Goal: Communication & Community: Ask a question

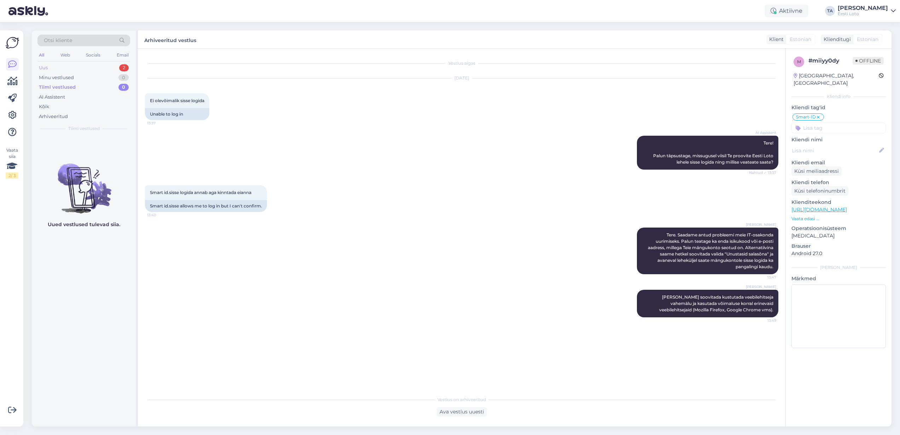
click at [62, 66] on div "Uus 2" at bounding box center [83, 68] width 93 height 10
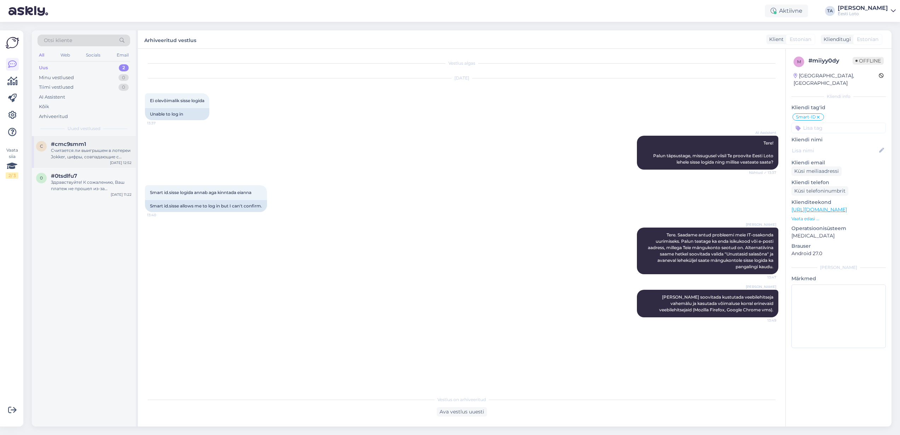
click at [80, 156] on div "Считается ли выигрышем в лотереи Jokker, цифры, совпадающие с цифрами розыгрыша…" at bounding box center [91, 153] width 81 height 13
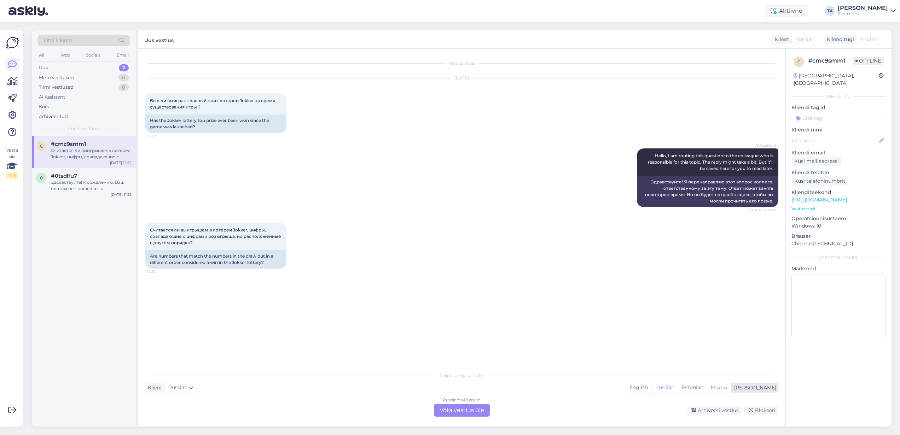
click at [769, 389] on div "[PERSON_NAME]" at bounding box center [753, 387] width 45 height 7
type input "est"
click at [706, 369] on link "Estonian" at bounding box center [702, 369] width 78 height 11
click at [450, 410] on div "Russian to Estonian Võta vestlus üle" at bounding box center [462, 410] width 56 height 13
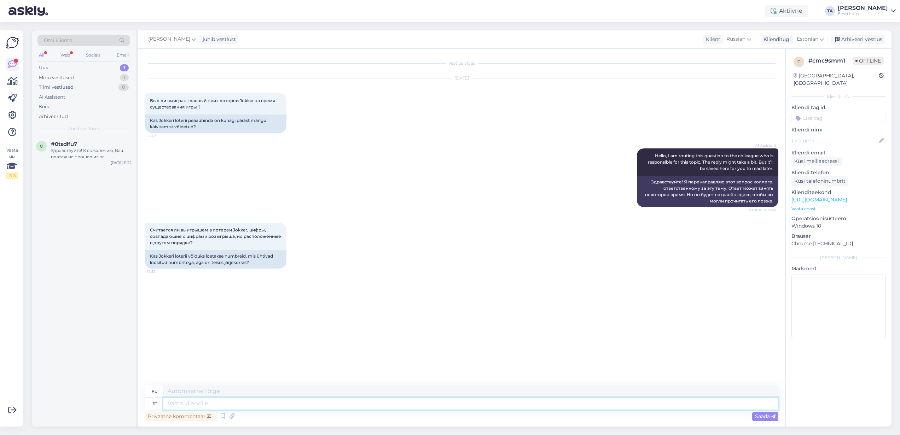
click at [222, 405] on textarea at bounding box center [470, 404] width 615 height 12
paste textarea "Jokkeriga võitmiseks on oluline, et Teie valitud numbrid (või osa neist) langev…"
type textarea "Jokkeriga võitmiseks on oluline, et Teie valitud numbrid (või osa neist) langev…"
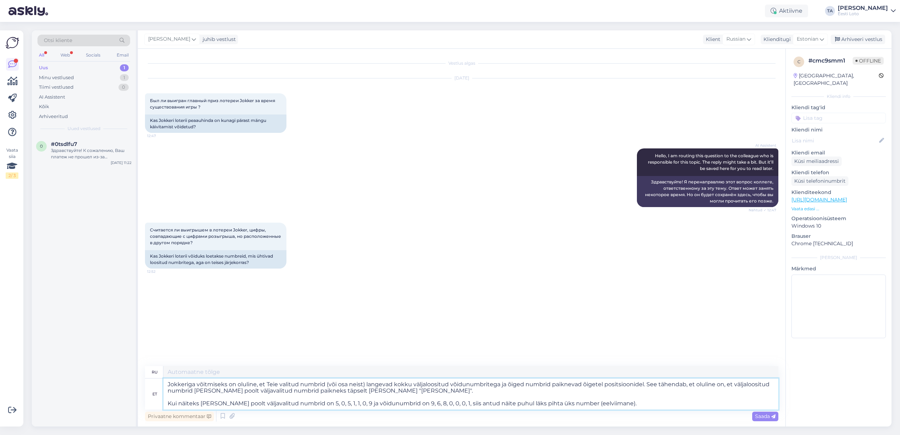
type textarea "Чтобы выиграть с [PERSON_NAME], важно, чтобы выбранные вами числа (или некоторы…"
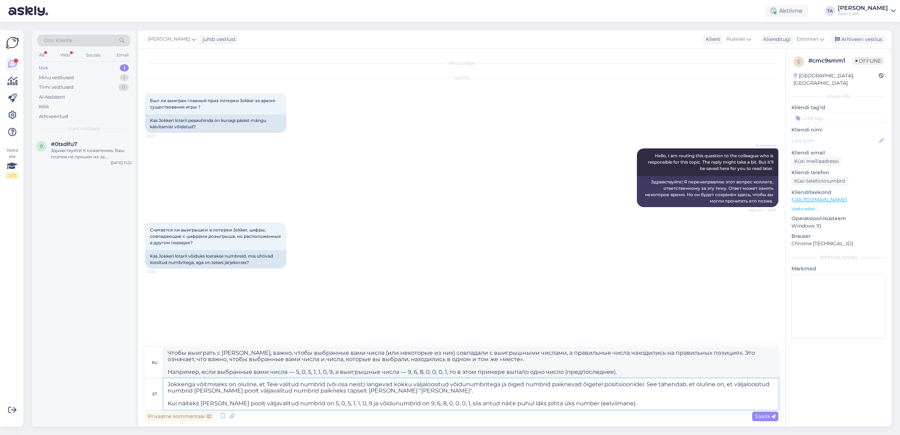
click at [167, 384] on textarea "Jokkeriga võitmiseks on oluline, et Teie valitud numbrid (või osa neist) langev…" at bounding box center [470, 394] width 615 height 31
type textarea "Jokkeri peavõidu Jokkeriga võitmiseks on oluline, et Teie valitud numbrid (või …"
type textarea "Джекпот «Джокер». Чтобы выиграть в «Джокере», важно, чтобы выбранные вами номер…"
type textarea "Jokkeri peavõidu ei ole veel kordagi võidetudJokkeriga võitmiseks on oluline, e…"
type textarea "Джекпот «Джокер» никогда ранее не выигрывался. Чтобы выиграть в «Джокере», важн…"
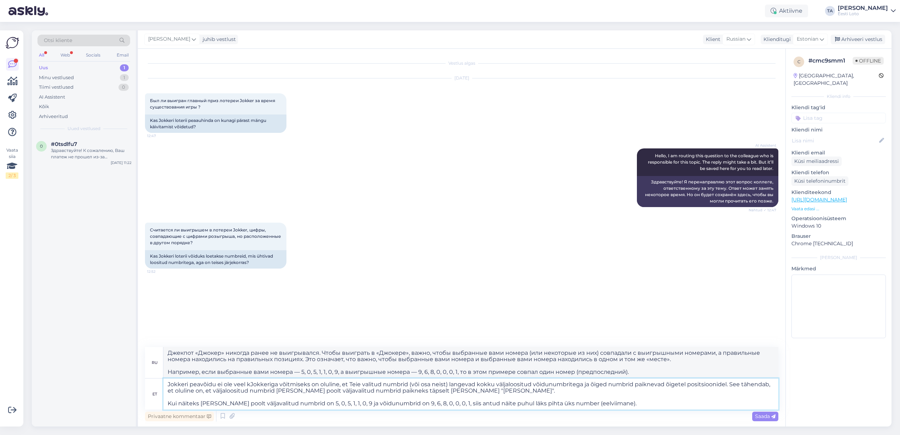
type textarea "Jokkeri peavõidu ei ole veel Jokkeriga võitmiseks on oluline, et [PERSON_NAME] …"
type textarea "Джекпот «Джокер» пока недоступен. Чтобы выиграть в «Джокере», важно, чтобы выбр…"
type textarea "Jokkeri peavõidu ei ole veel võidetud Jokkeriga võitmiseks on oluline, et Teie …"
type textarea "Джекпот «Джокер» ещё не разыгран. Чтобы выиграть в «Джокере», важно, чтобы выбр…"
type textarea "Jokkeri peavõidu ei ole veel Jokkeriga võitmiseks on oluline, et [PERSON_NAME] …"
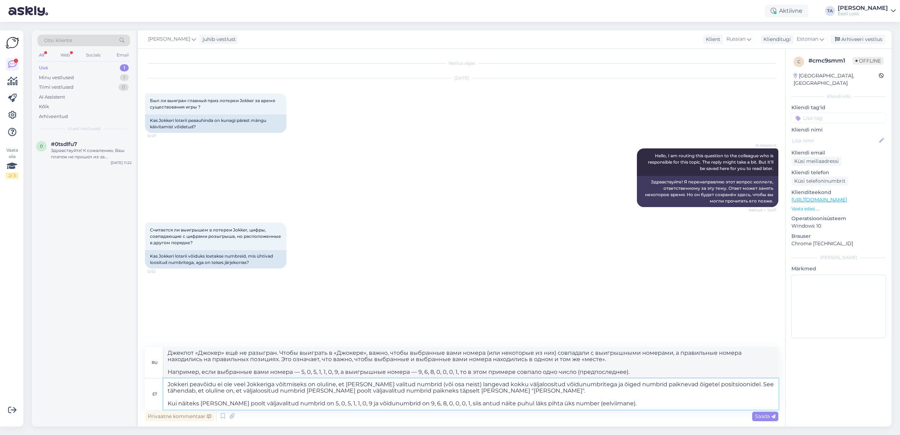
type textarea "Джекпот «Джокер» пока недоступен. Чтобы выиграть в «Джокере», важно, чтобы выбр…"
type textarea "Jokkeri peavõidu ei ole veel välja loositud Jokkeriga võitmiseks on oluline, et…"
type textarea "Джекпот «Джокер» ещё не разыгран. Чтобы выиграть в «Джокере», важно, чтобы выбр…"
click at [215, 385] on textarea "Jokkeri peavõidu ei ole veel välja loositud Jokkeriga võitmiseks on oluline, et…" at bounding box center [470, 394] width 615 height 31
type textarea "Jokkeri peavõit 1 mi ei ole veel välja loositud Jokkeriga võitmiseks on oluline…"
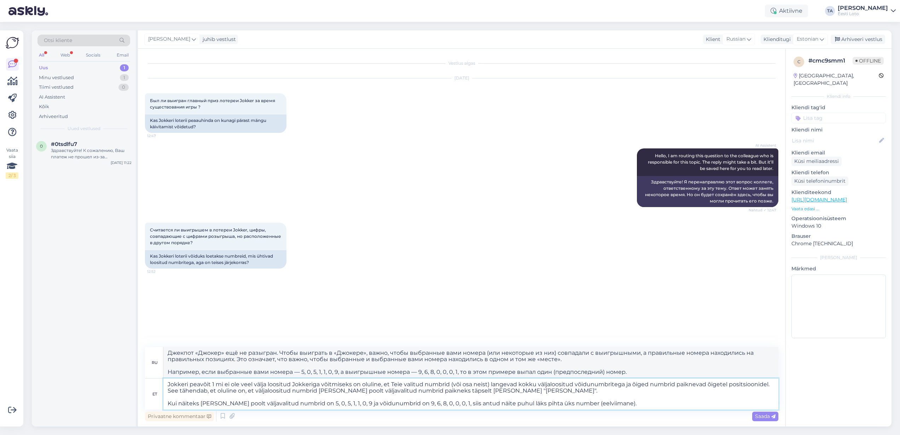
type textarea "Джекпот «Джокер» №1 ещё не разыгран. Чтобы выиграть в «Джокере», важно, чтобы в…"
type textarea "Jokkeri peavõit 1 miljo ei ole veel välja loositud Jokkeriga võitmiseks on olul…"
type textarea "Джекпот в 1 миллион долларов в игре «Джокер» ещё не разыгран. Для выигрыша в «Д…"
type textarea "Jokkeri peavõit 1 miljon ei ole veel välja loositud Jokkeriga võitmiseks on olu…"
type textarea "Джекпот в 1 миллион долларов в игре «Джокер» ещё не разыгран. Чтобы выиграть в …"
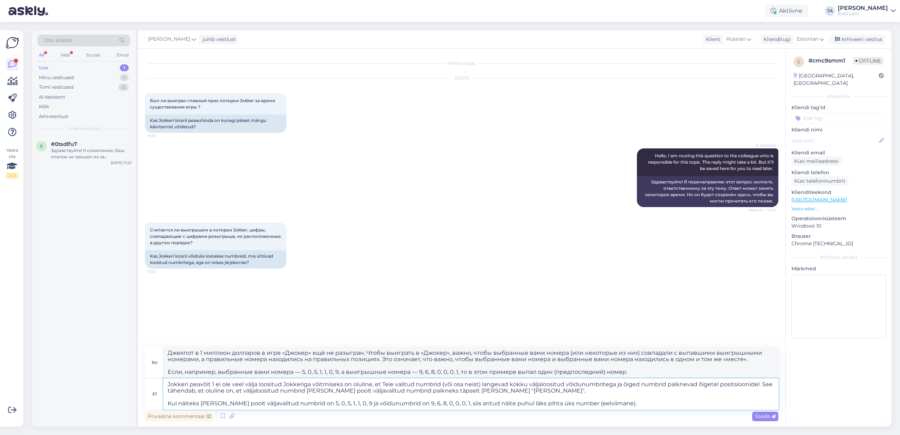
type textarea "Jokkeri peavõit ei ole veel välja loositud Jokkeriga võitmiseks on oluline, et …"
type textarea "Джекпот «Джокер» ещё не разыгран. Чтобы выиграть в «Джокере», важно, чтобы выбр…"
click at [241, 386] on textarea "Jokkeri peavõit ei ole veel välja loositud Jokkeriga võitmiseks on oluline, et …" at bounding box center [470, 394] width 615 height 31
type textarea "Jokkeri peavõit ei ole veel kordagivälja loositud Jokkeriga võitmiseks on oluli…"
type textarea "Джекпот «Джокер» ещё не разыгран. Чтобы выиграть в «Джокере», важно, чтобы выбр…"
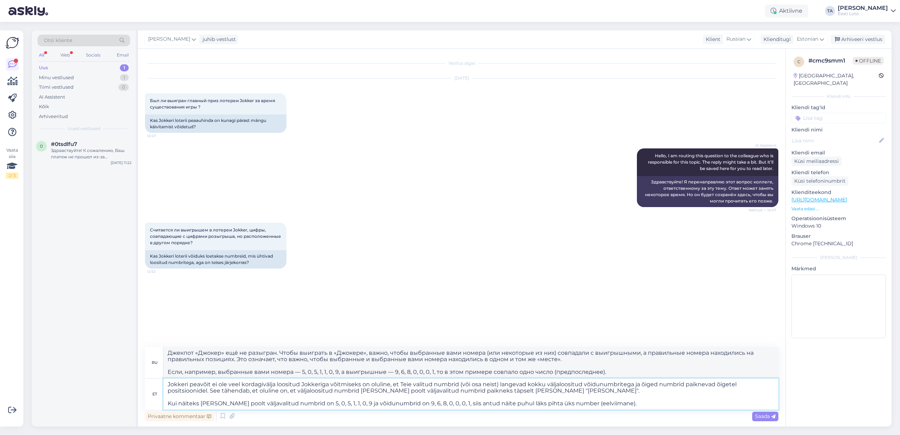
type textarea "Jokkeri peavõit ei ole veel kordagi välja loositud Jokkeriga võitmiseks on olul…"
type textarea "Джекпот «Джокер» никогда ранее не разыгрывался. Чтобы выиграть в «Джокере», важ…"
type textarea "Jokkeri peavõivälja loositud Jokkeriga võitmiseks on oluline, et Teie valitud n…"
type textarea "Чтобы выиграть с выпавшим на основном поле [PERSON_NAME], важно, чтобы выбранны…"
type textarea "Jokkeri peavõidu ei ole veel välja loositud Jokkeriga võitmiseks on oluline, et…"
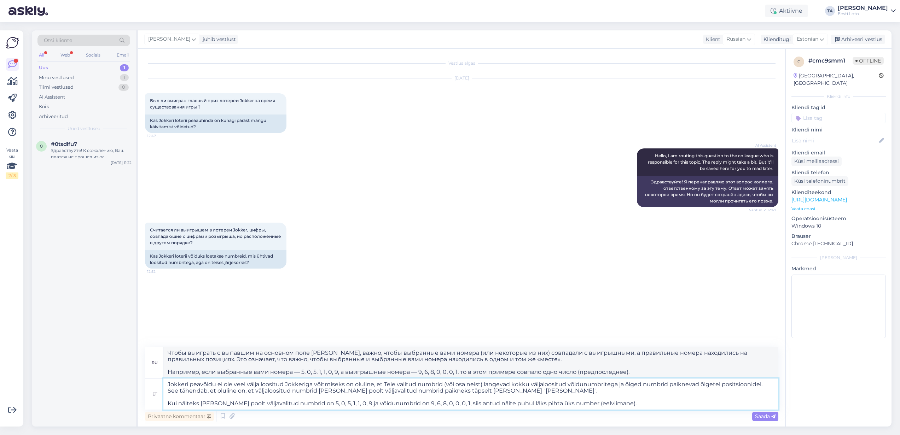
type textarea "Джекпот «Джокер» ещё не разыгран. Чтобы выиграть в «Джокере», важно, чтобы выбр…"
type textarea "Jokkeri peavõidu ei ole veel õnnestunud kellegil tagavälja loositud Jokkeriga v…"
type textarea "[PERSON_NAME] ещё не удалось выиграть джекпот «Джокер». Чтобы выиграть с выпавш…"
type textarea "Jokkeri peavõidu ei ole veel õnnestunud kellegil tavälja loositud Jokkeriga või…"
type textarea "Джекпот «Джокер» ещё никем не был выигран. Чтобы выиграть, если [PERSON_NAME] в…"
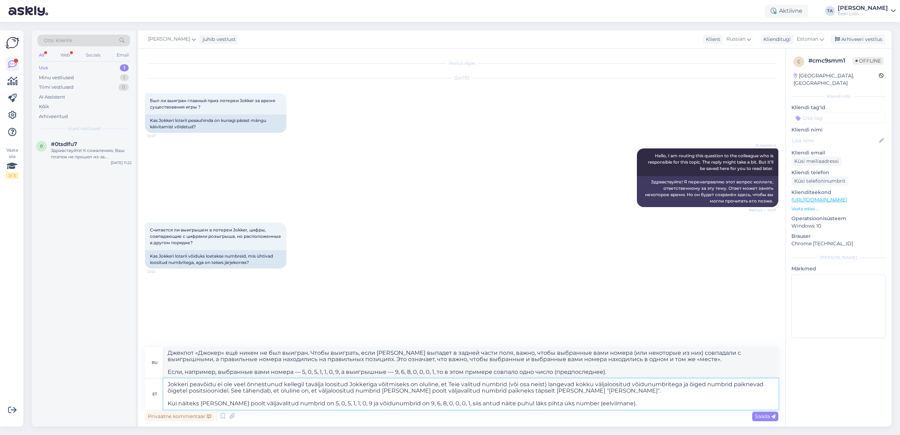
type textarea "Jokkeri peavõidu ei ole veel õnnestunud kellegil tabvälja loositud Jokkeriga võ…"
type textarea "[PERSON_NAME] ещё не удавалось выиграть джекпот «Джокер». Чтобы выиграть с выпа…"
type textarea "Jokkeri peavõidu ei ole veel õnnestunud kellegil tabada välja loositud Jokkerig…"
type textarea "[PERSON_NAME] ещё не удалось сорвать джекпот [PERSON_NAME]. Чтобы выиграть в [P…"
type textarea "Jokkeri peavõidu ei ole veel õnnestunud kellegil tabadavälja loositud Jokkeriga…"
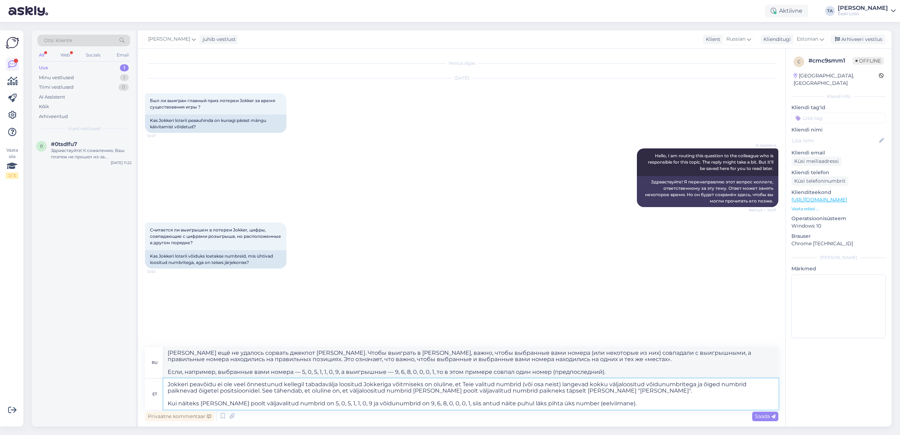
type textarea "[PERSON_NAME] ещё не удалось сорвать джекпот «Джокер». Чтобы выиграть с выпавши…"
type textarea "Jokkeri peavõidu ei ole veel õnnestunud kellegil tabada välja loositud Jokkerig…"
type textarea "[PERSON_NAME] ещё не удалось сорвать джекпот [PERSON_NAME]. Чтобы выиграть в [P…"
click at [361, 386] on textarea "Jokkeri peavõidu ei ole veel õnnestunud kellegil tabada välja loositud Jokkerig…" at bounding box center [470, 394] width 615 height 31
type textarea "Jokkeri peavõidu ei ole veel õnnestunud kellegil tabada välja loositud. Jokkeri…"
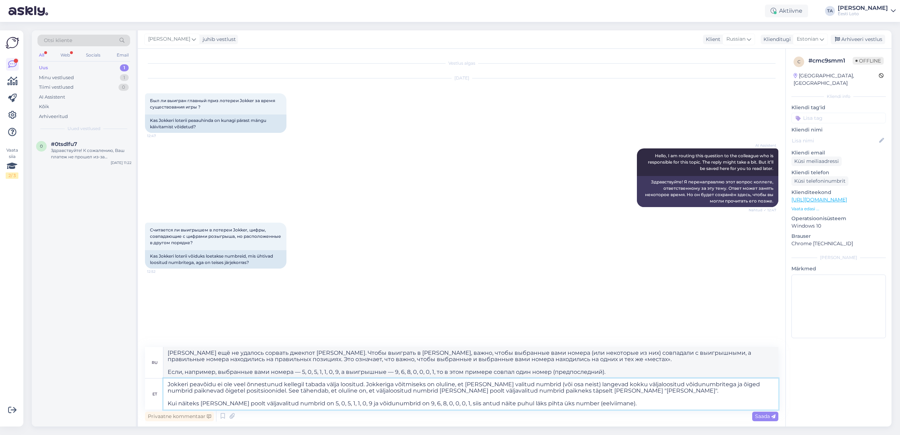
type textarea "Джекпот «Джокер» ещё никому не удавался. Чтобы выиграть в «Джокере», важно, что…"
click at [324, 384] on textarea "Jokkeri peavõidu ei ole veel õnnestunud kellegil tabada välja loositud. Jokkeri…" at bounding box center [470, 394] width 615 height 31
type textarea "Jokkeri peavõidu ei ole veel õnnestunud kellegil tabada. välja loositud. Jokker…"
type textarea "[PERSON_NAME] ещё не удалось сорвать джекпот [PERSON_NAME]. Выпал. Чтобы выигра…"
click at [365, 385] on textarea "Jokkeri peavõidu ei ole veel õnnestunud kellegil tabada. välja loositud. Jokker…" at bounding box center [470, 394] width 615 height 31
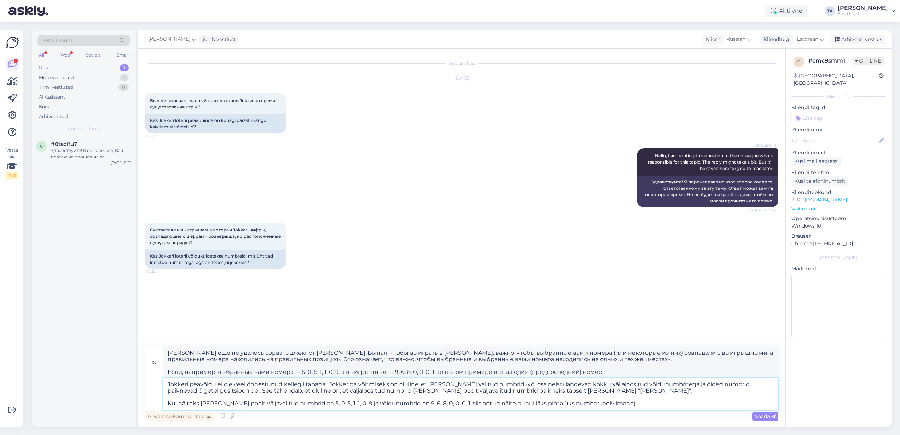
type textarea "Jokkeri peavõidu ei ole veel õnnestunud kellegil tabada. Jokkeriga võitmiseks o…"
type textarea "[PERSON_NAME] ещё не удалось сорвать джекпот «[PERSON_NAME]». Чтобы выиграть в …"
click at [629, 406] on textarea "Jokkeri peavõidu ei ole veel õnnestunud kellegil tabada. Jokkeriga võitmiseks o…" at bounding box center [470, 394] width 615 height 31
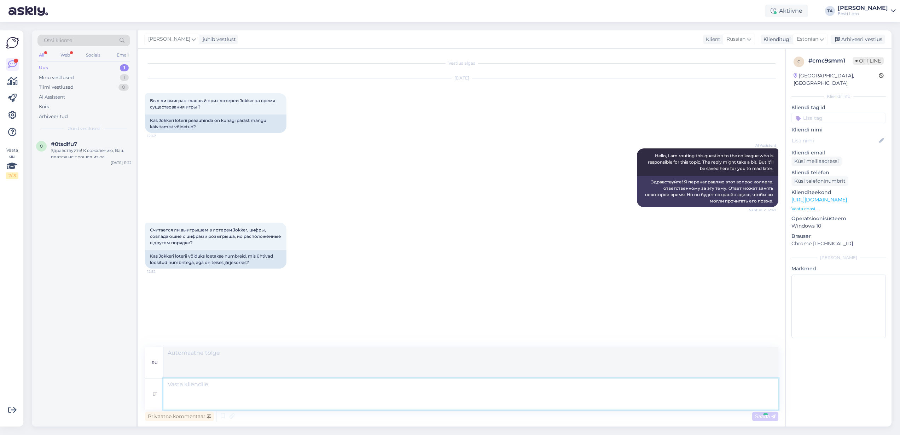
scroll to position [61, 0]
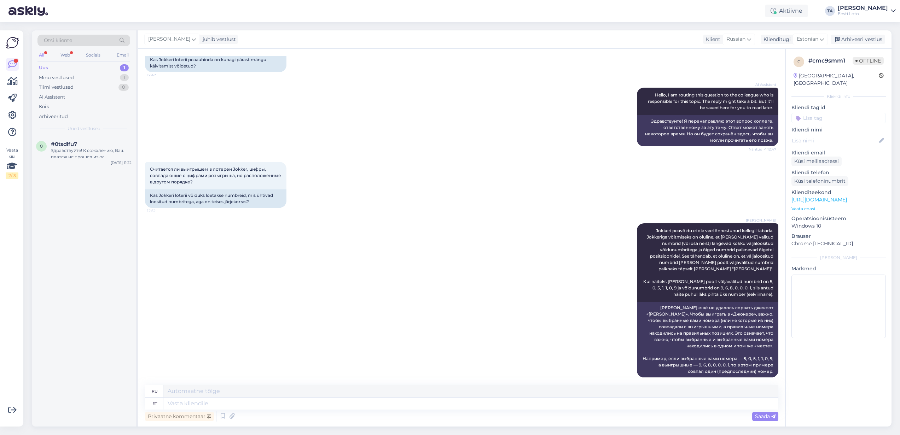
click at [823, 113] on input at bounding box center [838, 118] width 94 height 11
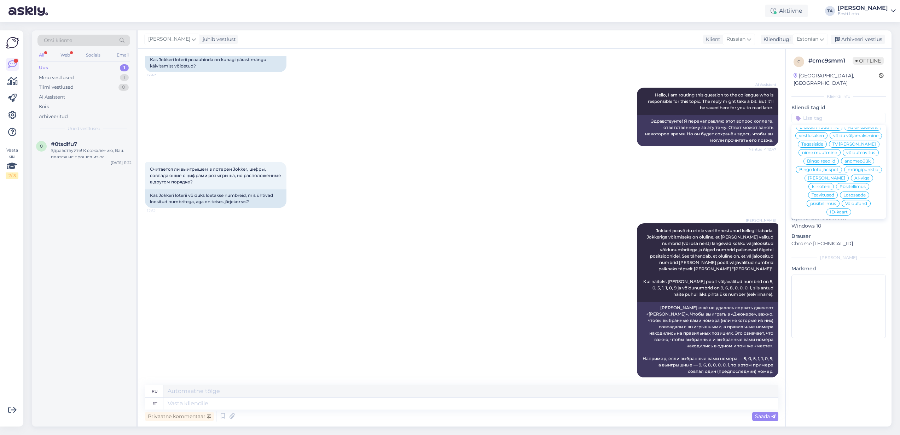
scroll to position [0, 0]
click at [809, 113] on input at bounding box center [838, 118] width 94 height 11
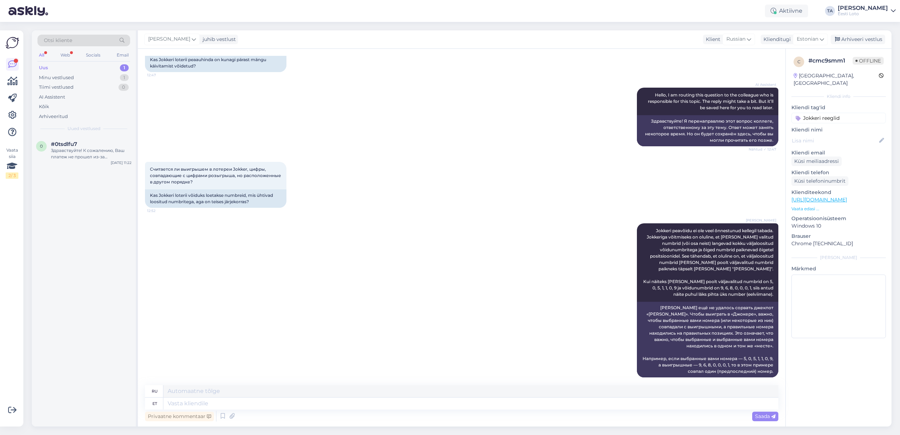
type input "Jokkeri reeglid"
click at [850, 126] on p "Kliendi nimi" at bounding box center [838, 129] width 94 height 7
click at [862, 40] on div "Arhiveeri vestlus" at bounding box center [857, 40] width 54 height 10
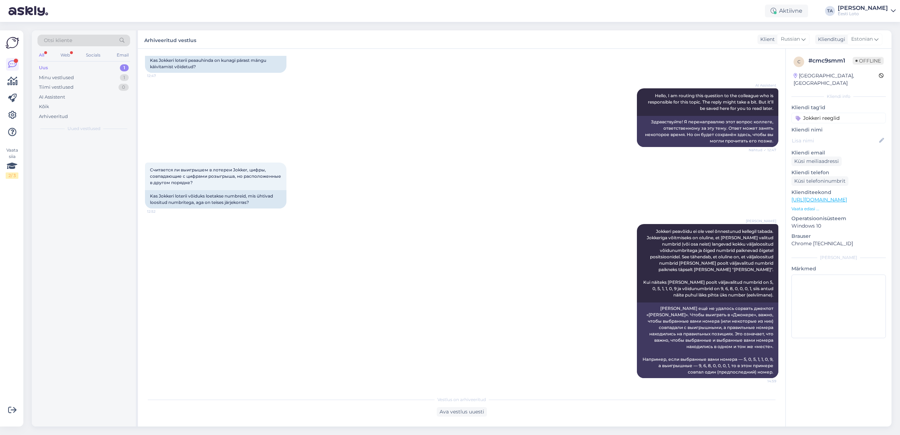
scroll to position [54, 0]
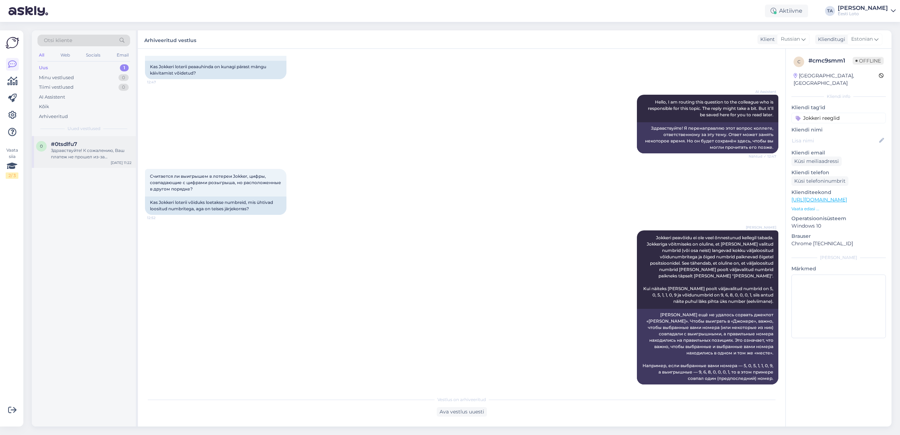
click at [67, 156] on div "Здравствуйте! К сожалению, Ваш платеж не прошел из-за технической ошибки. Наш ф…" at bounding box center [91, 153] width 81 height 13
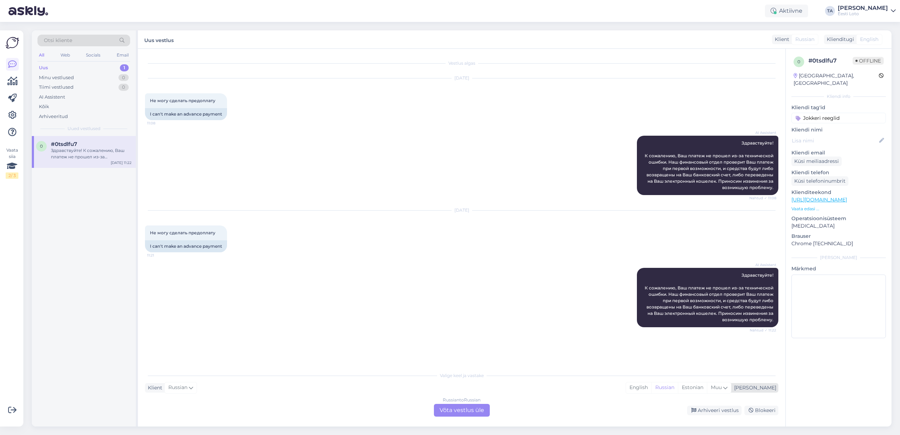
click at [769, 388] on div "[PERSON_NAME]" at bounding box center [753, 387] width 45 height 7
type input "est"
click at [707, 369] on link "Estonian" at bounding box center [702, 369] width 78 height 11
click at [470, 412] on div "Russian to Estonian Võta vestlus üle" at bounding box center [462, 410] width 56 height 13
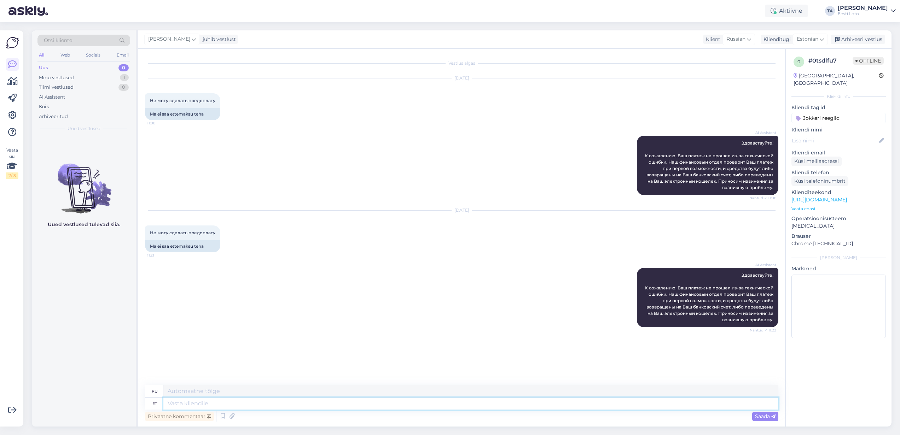
click at [222, 406] on textarea at bounding box center [470, 404] width 615 height 12
type textarea "Tere"
type textarea "Привет"
type textarea "Tere."
type textarea "Привет."
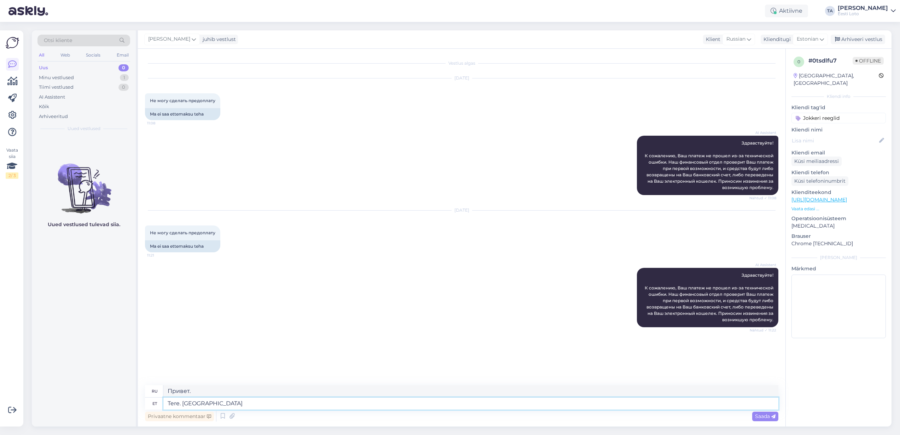
type textarea "Tere. [GEOGRAPHIC_DATA]"
type textarea "Здравствуйте. Пожалуйста."
type textarea "Tere. Palun täpsustage"
type textarea "Здравствуйте. Уточните, пожалуйста."
type textarea "Tere. Palun täpsustage mik"
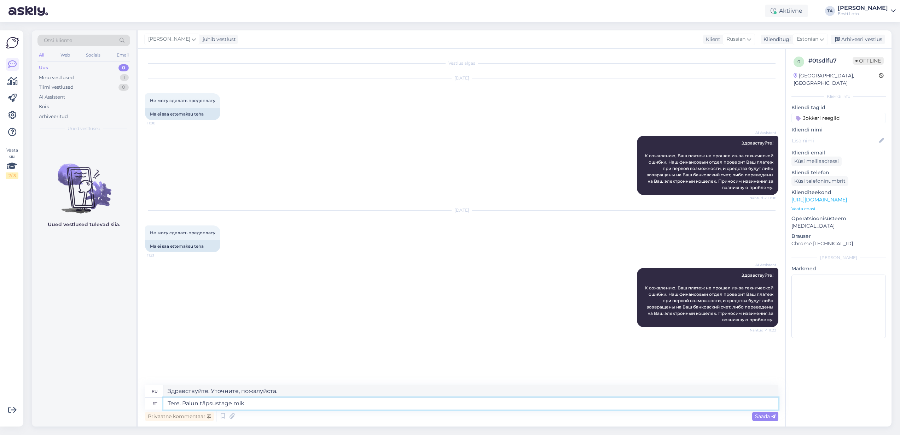
type textarea "Здравствуйте. Пожалуйста, уточните, что именно"
type textarea "Tere. Palun täpsustage mik Teil e"
type textarea "Здравствуйте. Уточните, пожалуйста, что у вас есть."
type textarea "Tere. Palun täpsustage mik Teil ei"
type textarea "Здравствуйте. Укажите, пожалуйста, чего у вас нет."
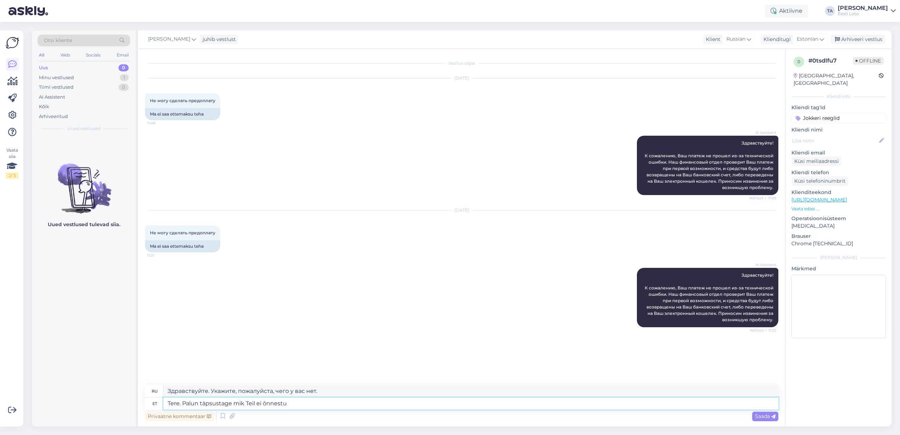
type textarea "Tere. Palun täpsustage mik Teil ei õnnestu t"
type textarea "Здравствуйте. Пожалуйста, объясните, почему у вас не получилось."
type textarea "Tere. Palun täpsustage mik Teil ei õnnestu teha"
type textarea "Здравствуйте. Пожалуйста, уточните, что именно вы не можете сделать."
type textarea "Tere. Palun täpsustage mik Teil ei õnnestu teha sissemakset"
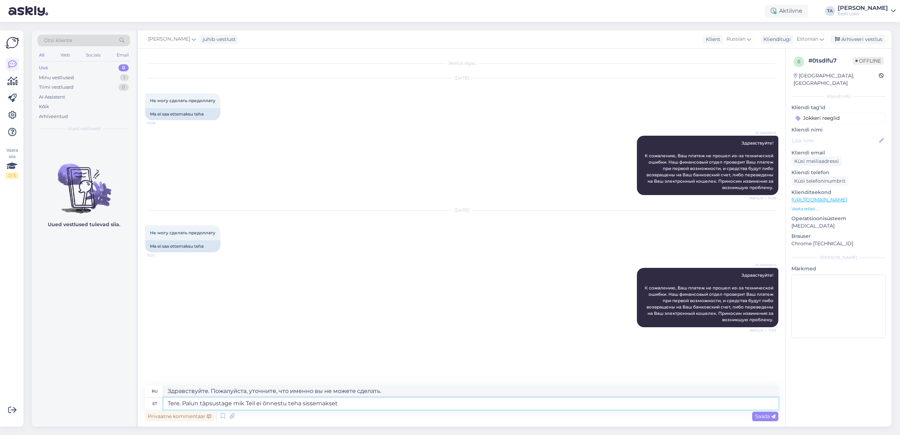
type textarea "Здравствуйте. Пожалуйста, уточните, почему вы не можете внести депозит."
click at [244, 404] on textarea "Tere. Palun täpsustage mik Teil ei õnnestu teha sissemakset" at bounding box center [470, 404] width 615 height 12
click at [359, 407] on textarea "Tere. Palun täpsustage miks Teil ei õnnestu teha sissemakset" at bounding box center [470, 404] width 615 height 12
type textarea "Tere. Palun täpsustage miks Teil ei õnnestu teha sissemakset."
click at [767, 415] on span "Saada" at bounding box center [765, 416] width 21 height 6
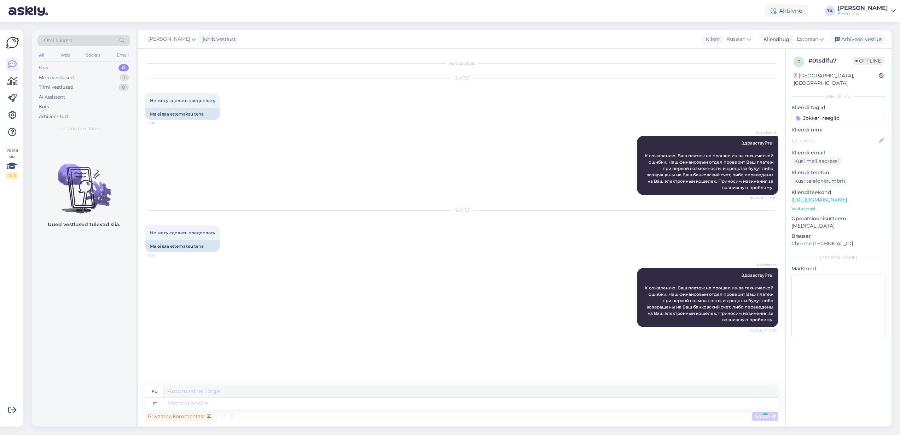
scroll to position [11, 0]
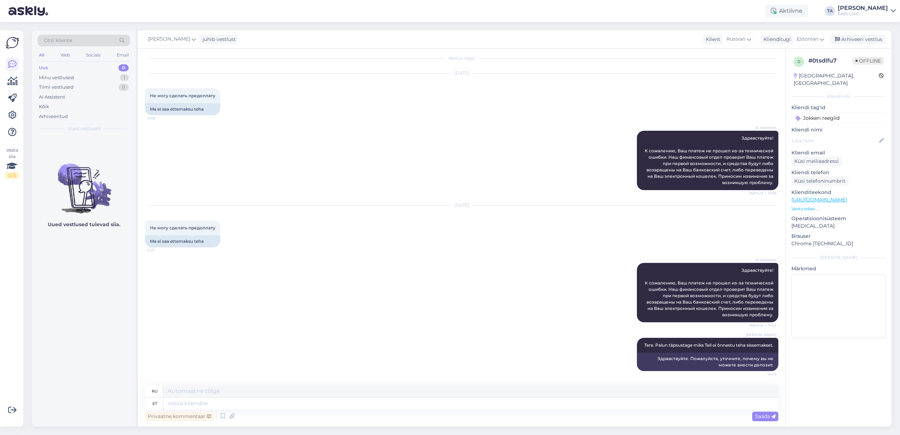
click at [847, 113] on input "Jokkeri reeglid" at bounding box center [838, 118] width 94 height 11
type input "J"
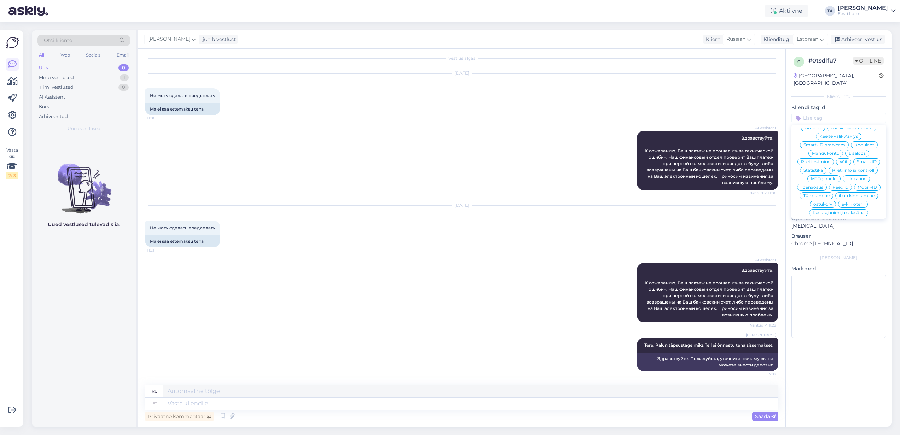
scroll to position [152, 0]
click at [842, 212] on span "E-rahakott" at bounding box center [838, 214] width 23 height 4
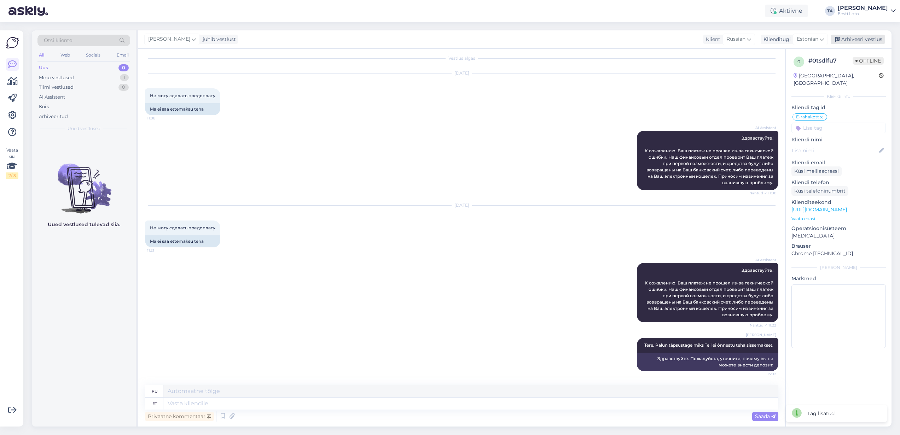
click at [851, 39] on div "Arhiveeri vestlus" at bounding box center [857, 40] width 54 height 10
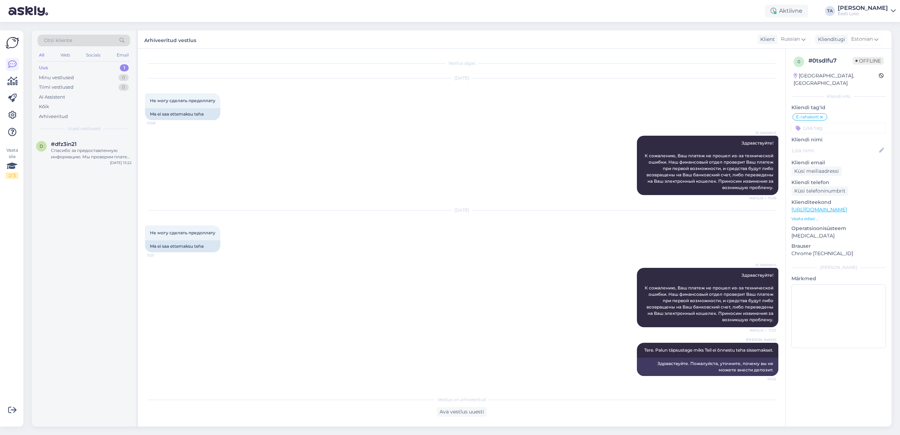
click at [42, 68] on div "Uus" at bounding box center [43, 67] width 9 height 7
click at [85, 148] on div "Спасибо за предоставленную информацию. Мы проверим платеж при первой возможност…" at bounding box center [91, 153] width 81 height 13
